Goal: Information Seeking & Learning: Check status

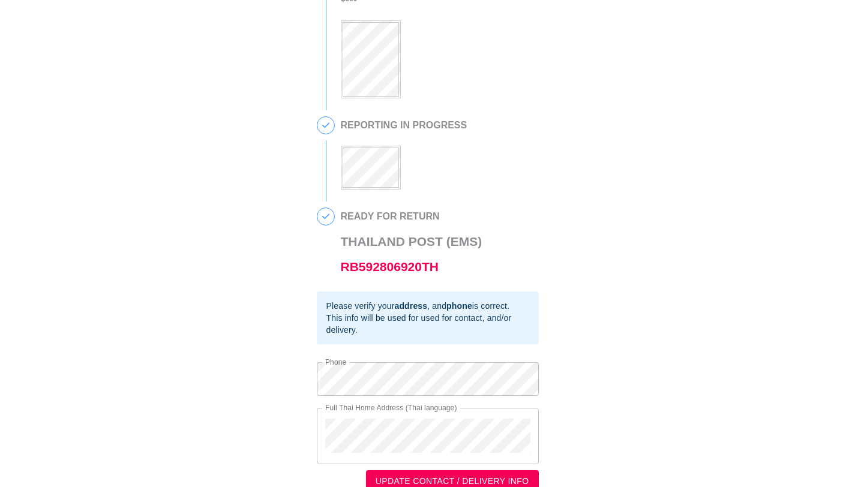
scroll to position [286, 0]
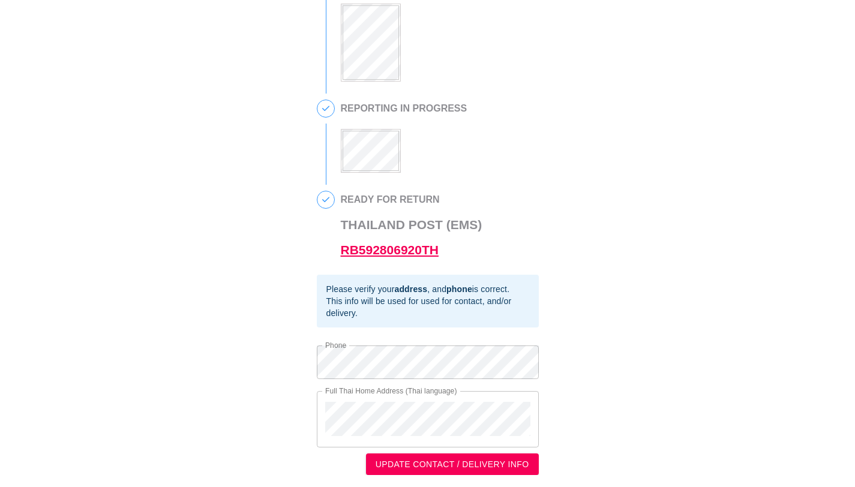
click at [397, 253] on link "RB592806920TH" at bounding box center [390, 250] width 98 height 14
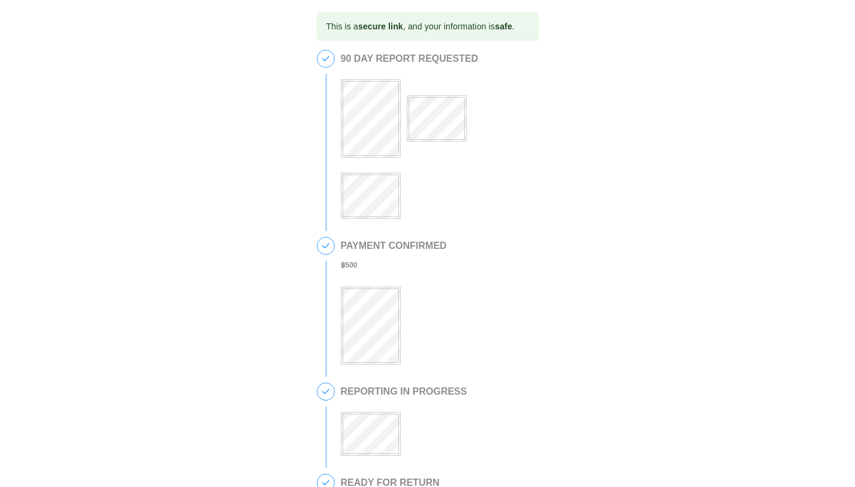
scroll to position [286, 0]
